Goal: Task Accomplishment & Management: Use online tool/utility

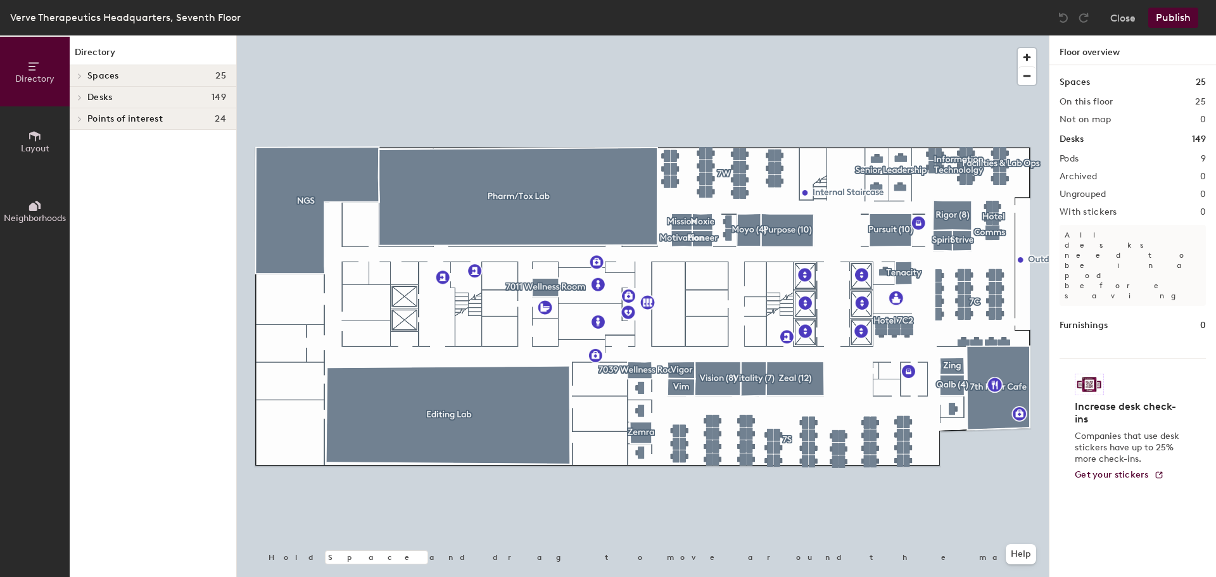
click at [115, 105] on div "Desks 149" at bounding box center [153, 98] width 167 height 22
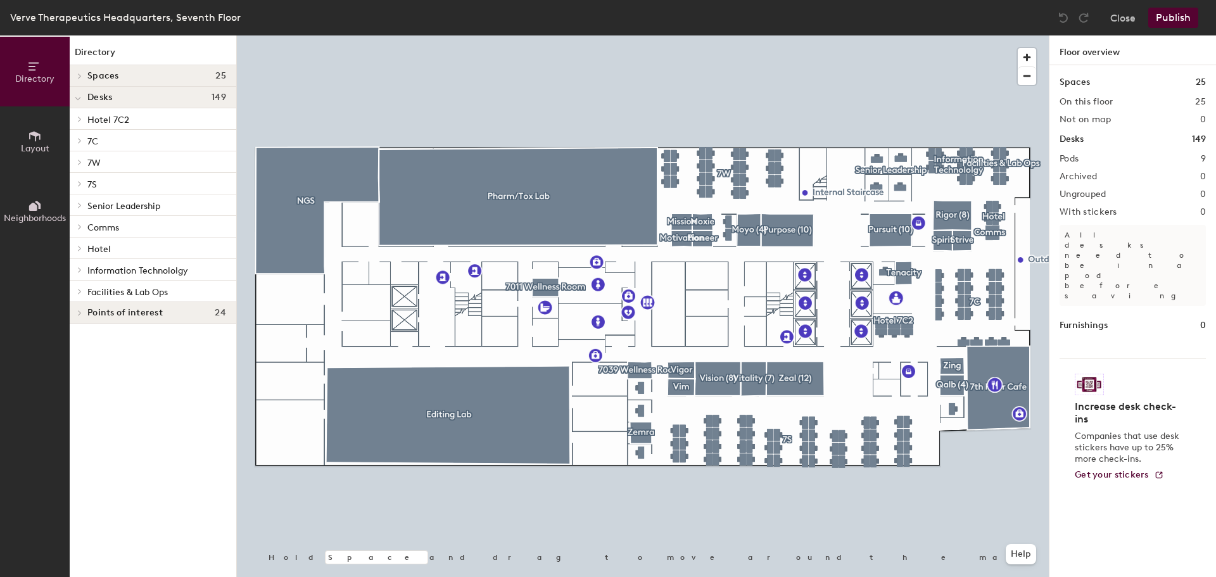
click at [95, 182] on span "7S" at bounding box center [92, 184] width 10 height 11
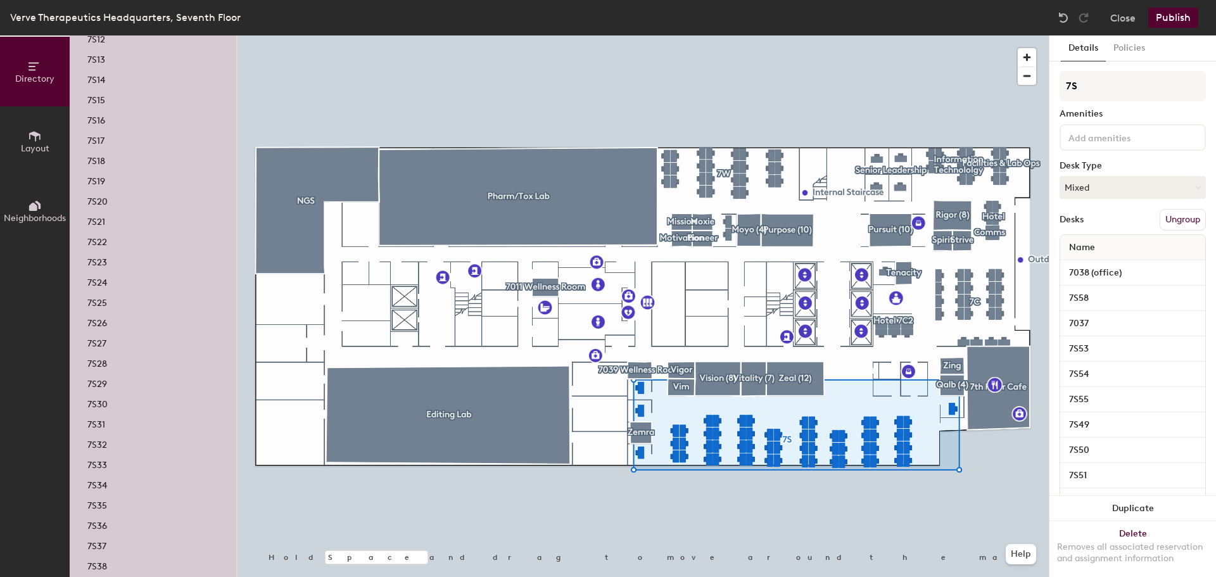
scroll to position [570, 0]
click at [109, 345] on div "7S36" at bounding box center [153, 344] width 167 height 20
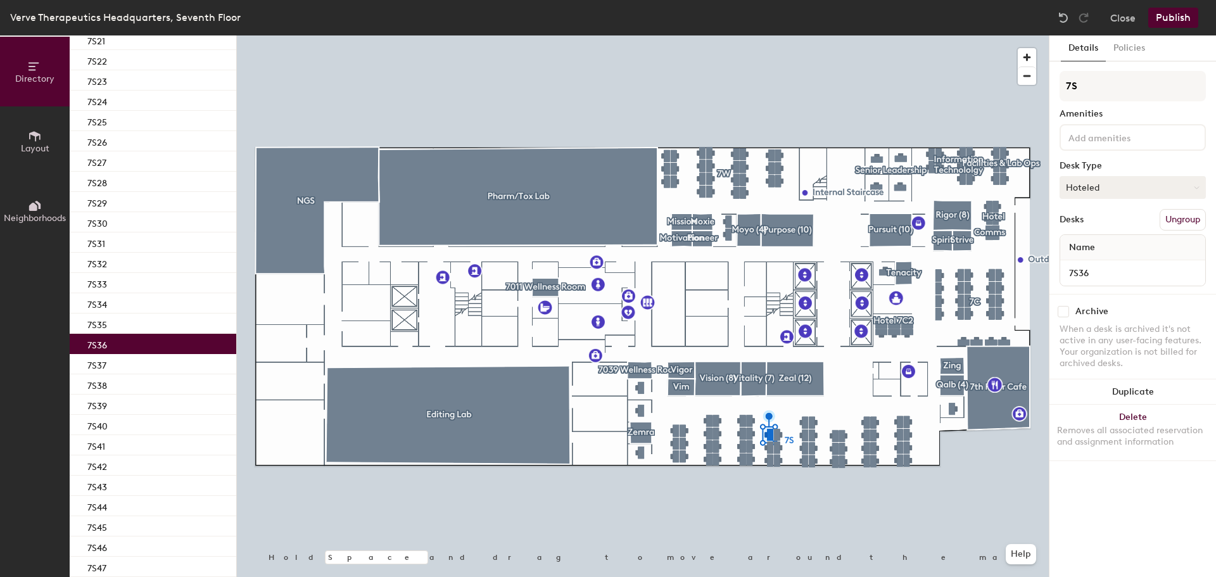
click at [1107, 188] on button "Hoteled" at bounding box center [1133, 187] width 146 height 23
click at [1100, 228] on div "Assigned" at bounding box center [1123, 226] width 127 height 19
click at [1084, 245] on span "Name" at bounding box center [1082, 247] width 39 height 23
click at [1171, 18] on button "Publish" at bounding box center [1173, 18] width 50 height 20
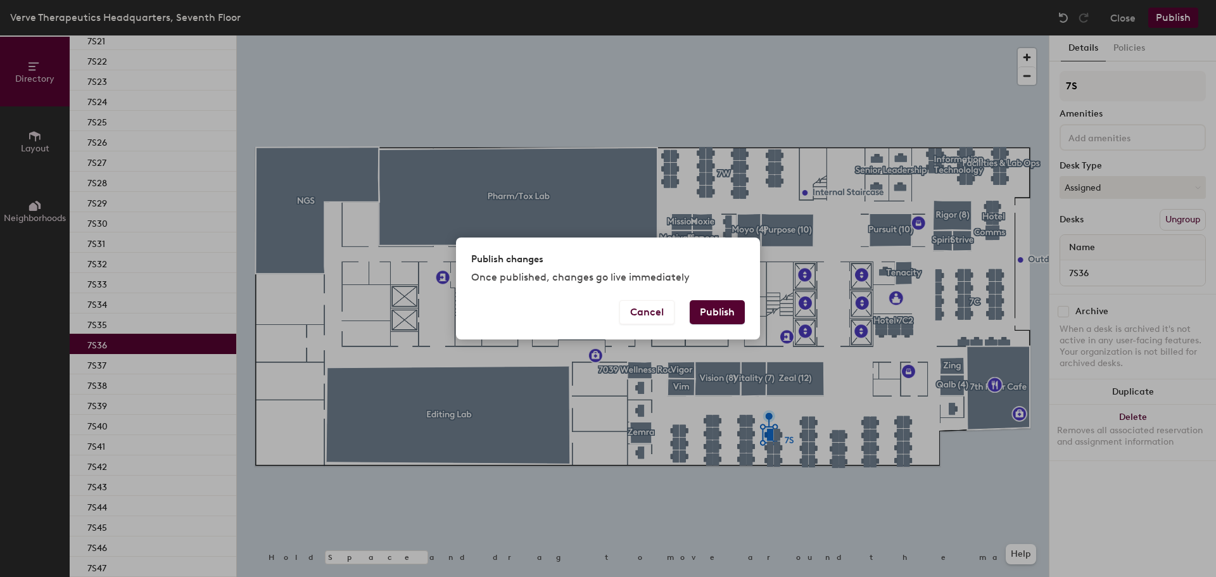
click at [726, 314] on button "Publish" at bounding box center [717, 312] width 55 height 24
